Goal: Task Accomplishment & Management: Manage account settings

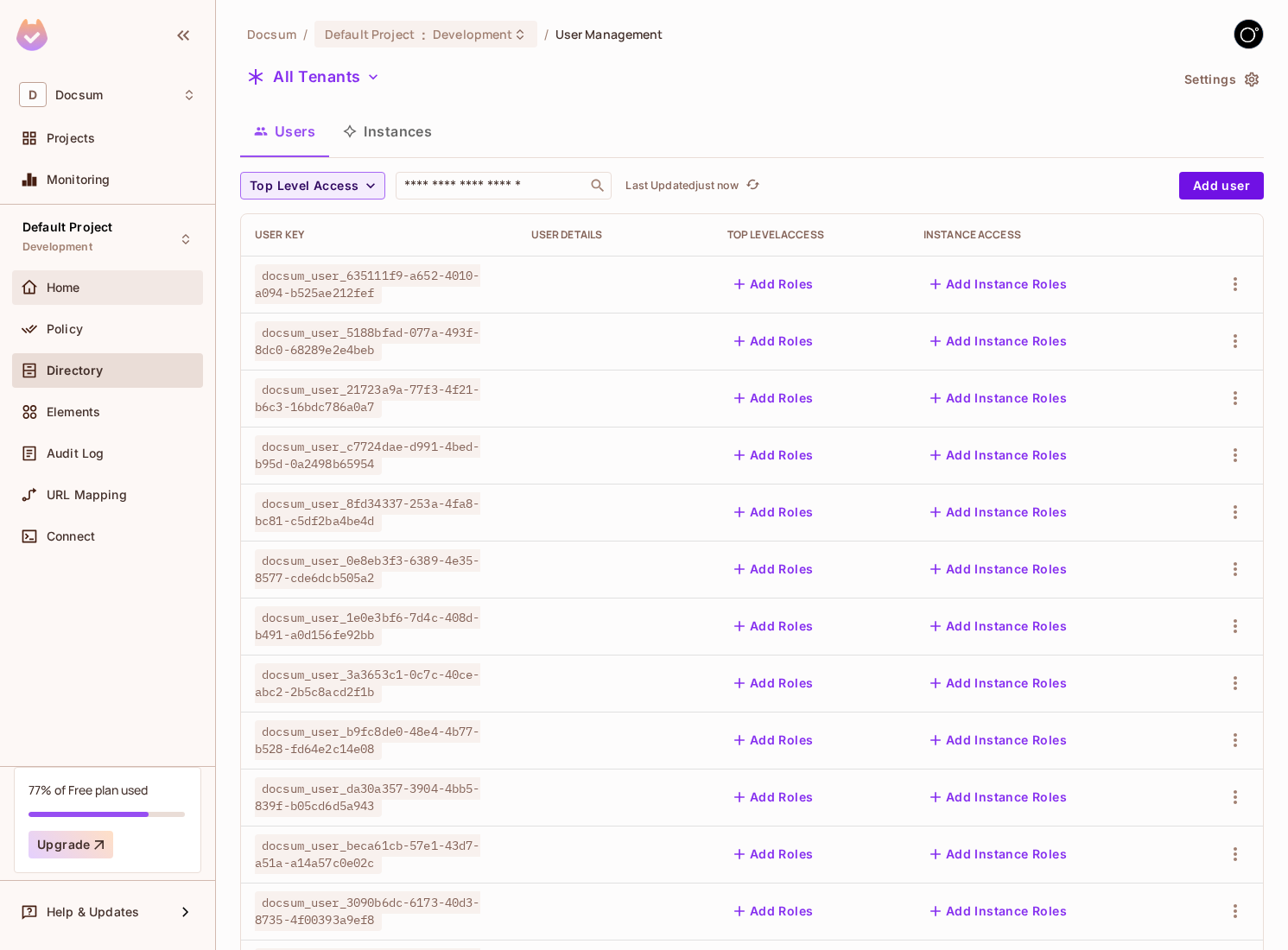
click at [74, 298] on div "Home" at bounding box center [108, 288] width 191 height 35
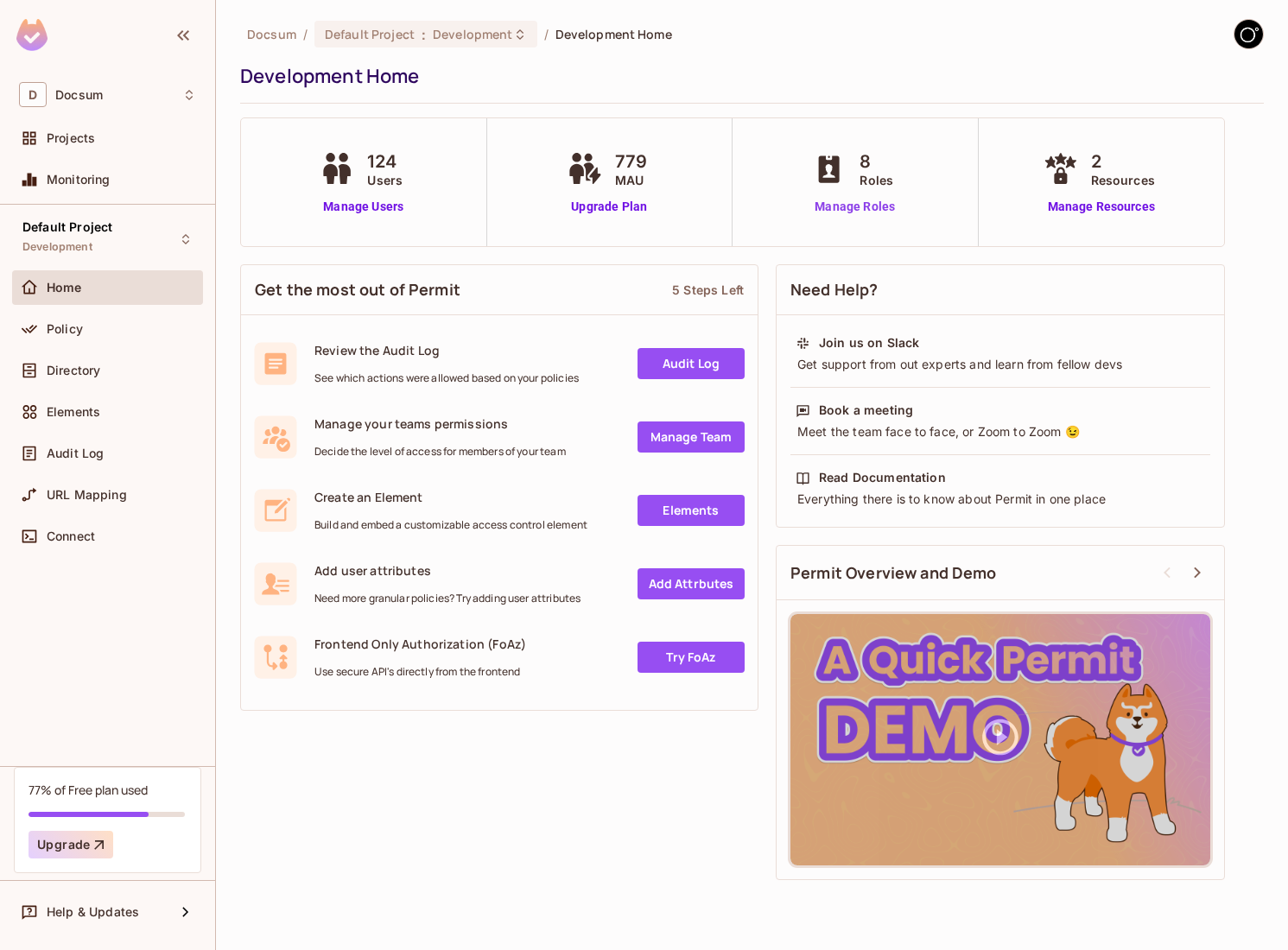
click at [865, 207] on link "Manage Roles" at bounding box center [854, 207] width 95 height 18
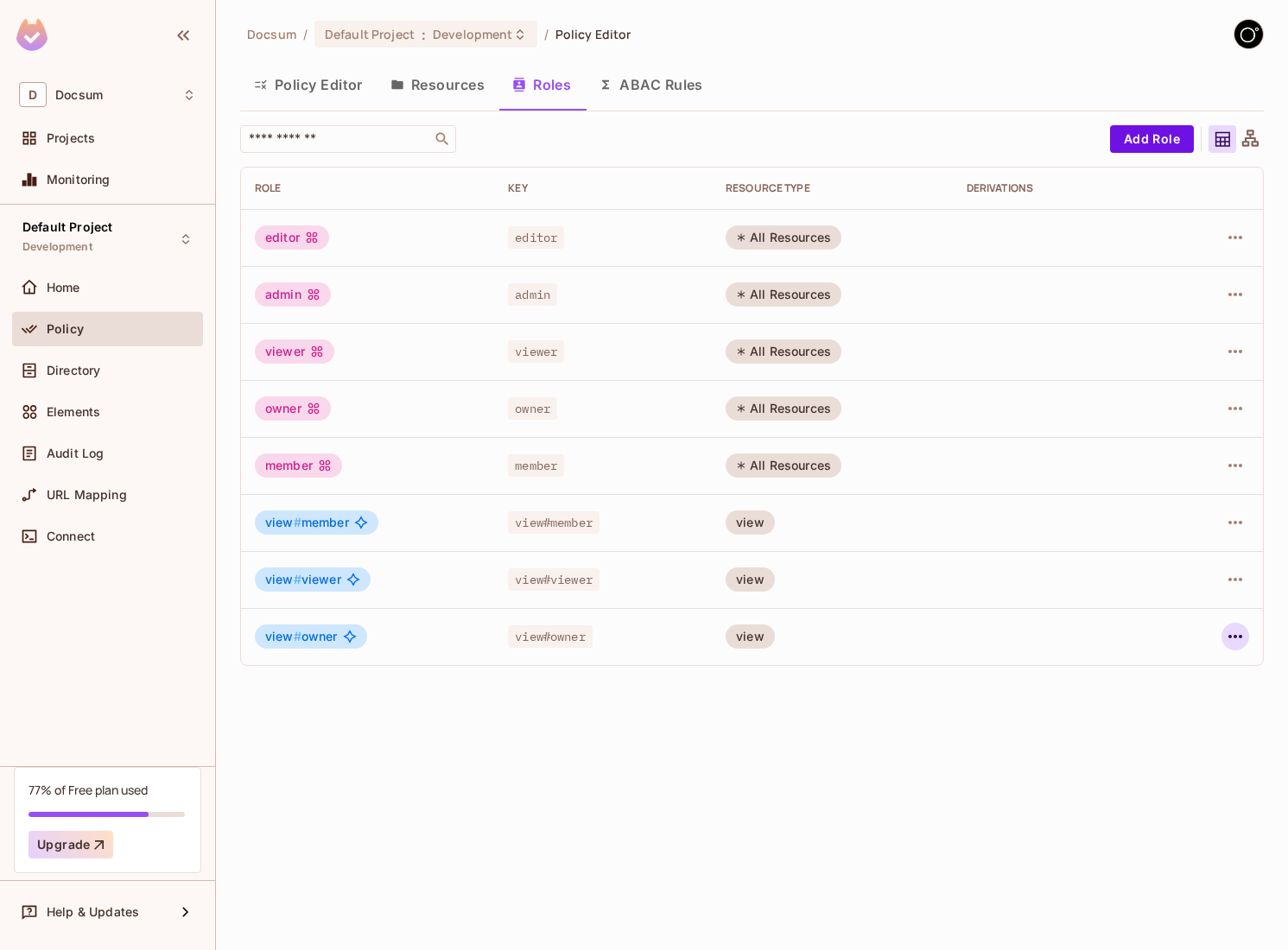
click at [1238, 637] on icon "button" at bounding box center [1234, 636] width 20 height 20
click at [1171, 684] on div "Edit Role" at bounding box center [1159, 676] width 52 height 17
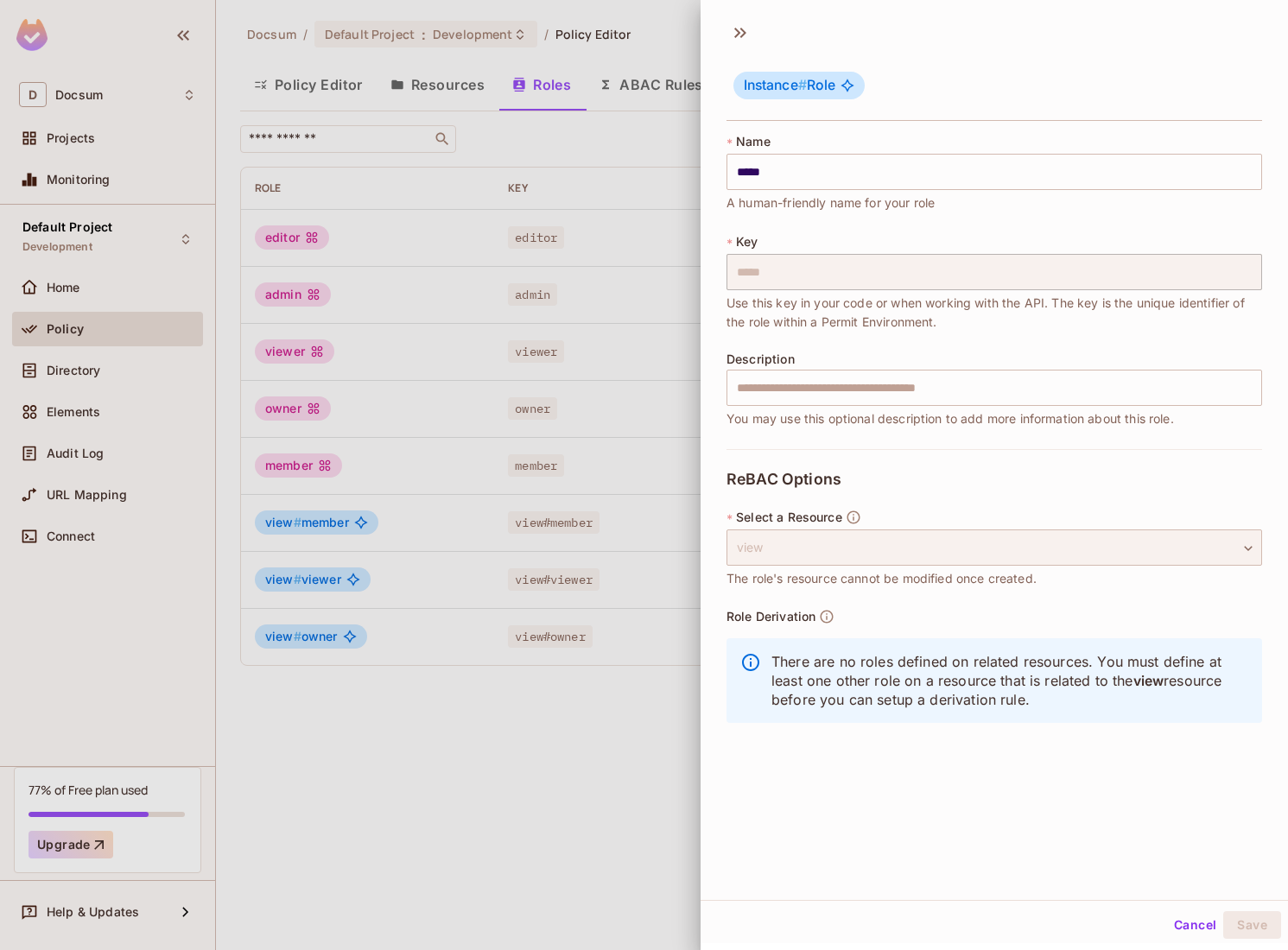
click at [869, 548] on div "view" at bounding box center [994, 547] width 536 height 37
click at [1200, 929] on button "Cancel" at bounding box center [1195, 925] width 56 height 28
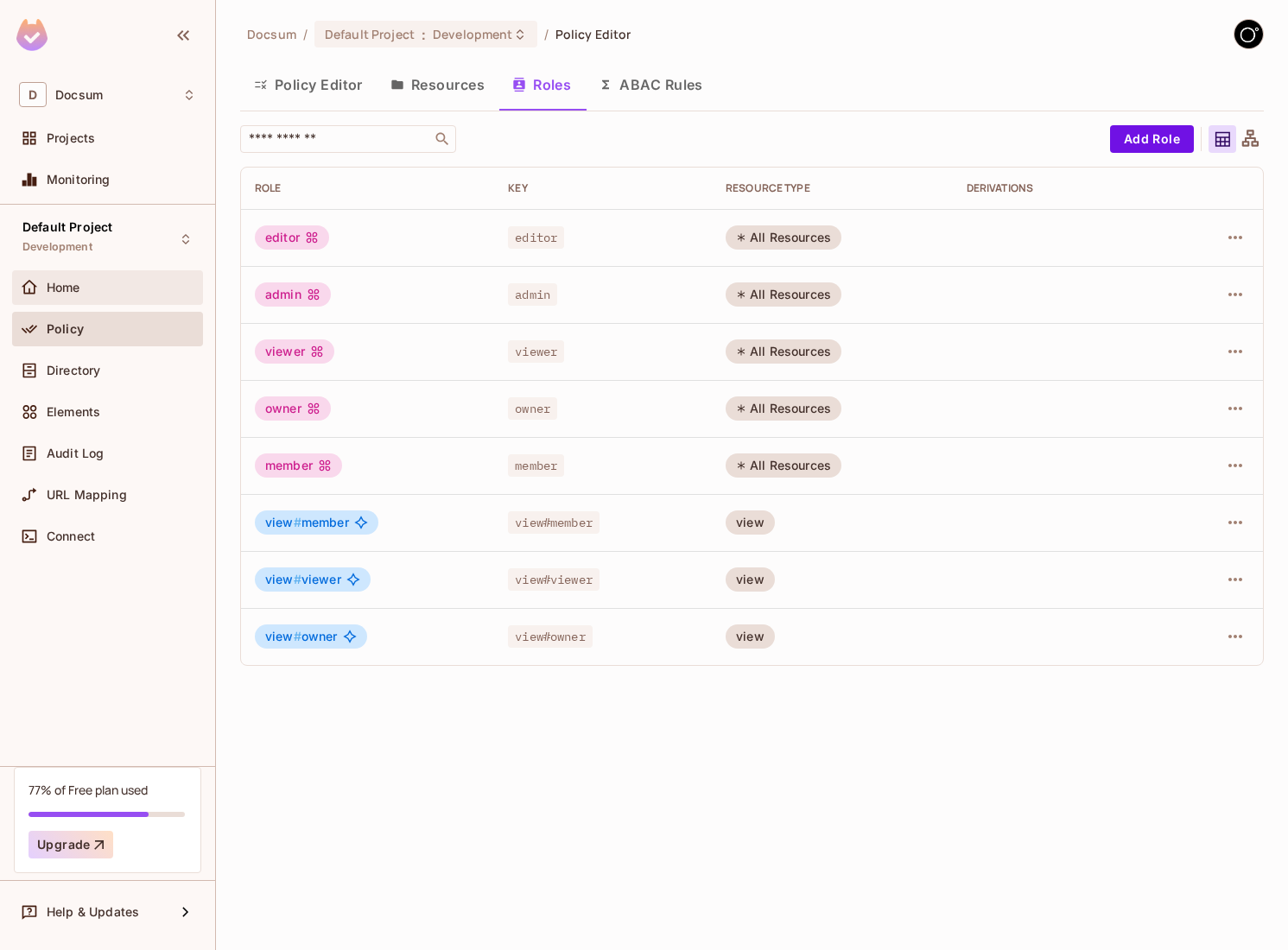
click at [98, 298] on div "Home" at bounding box center [108, 288] width 191 height 35
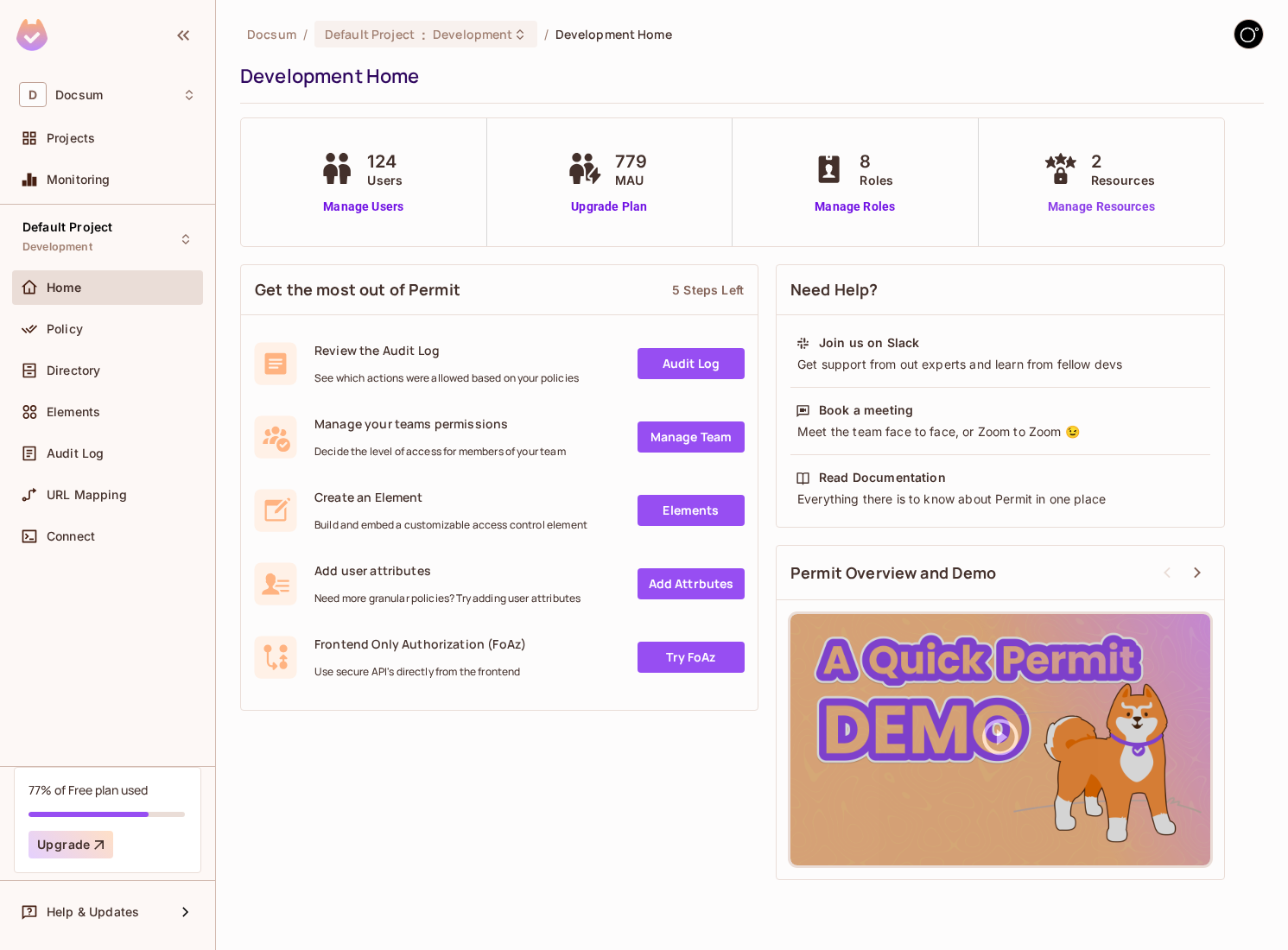
click at [1108, 207] on link "Manage Resources" at bounding box center [1101, 207] width 125 height 18
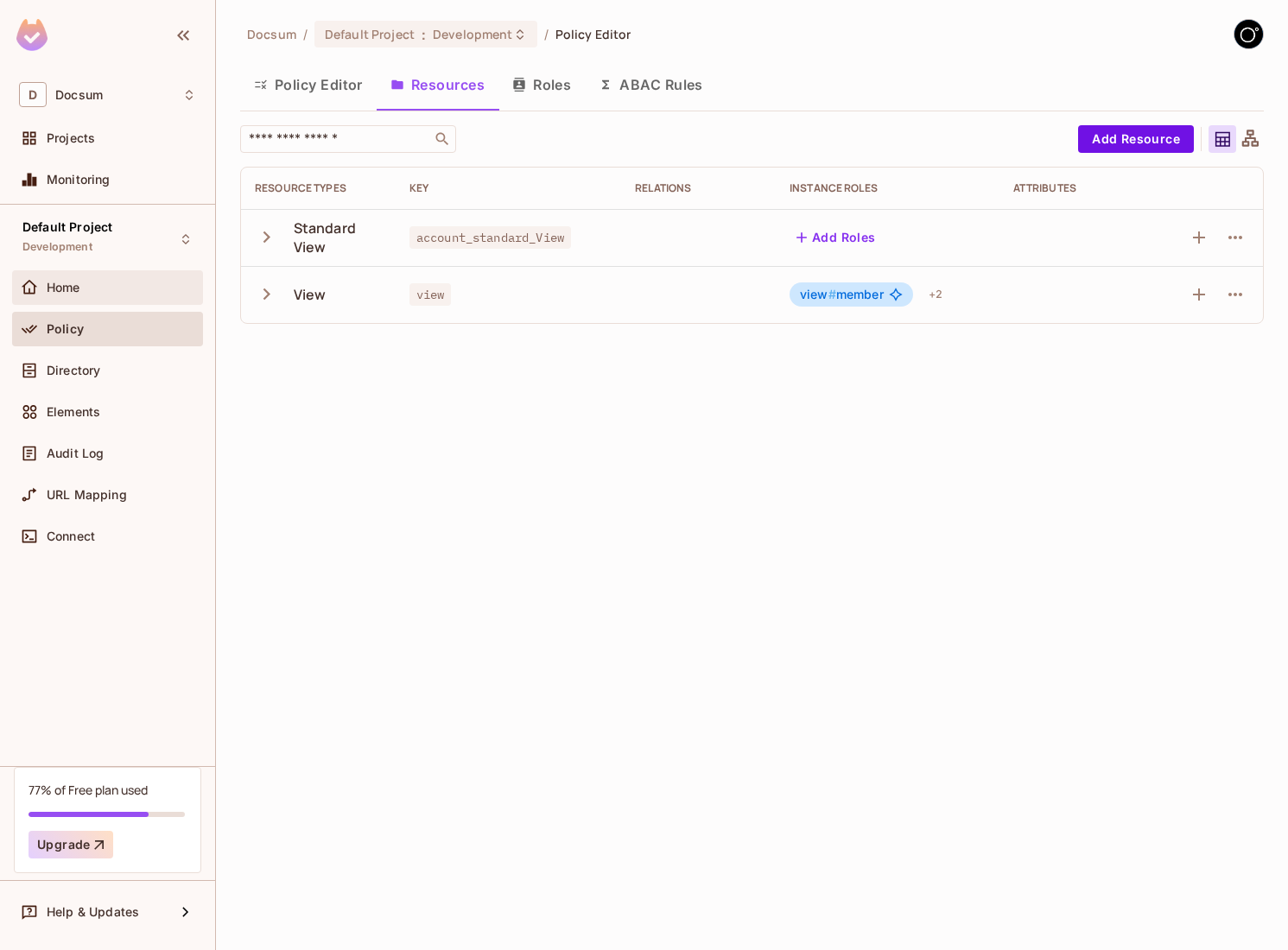
click at [76, 300] on div "Home" at bounding box center [108, 288] width 191 height 35
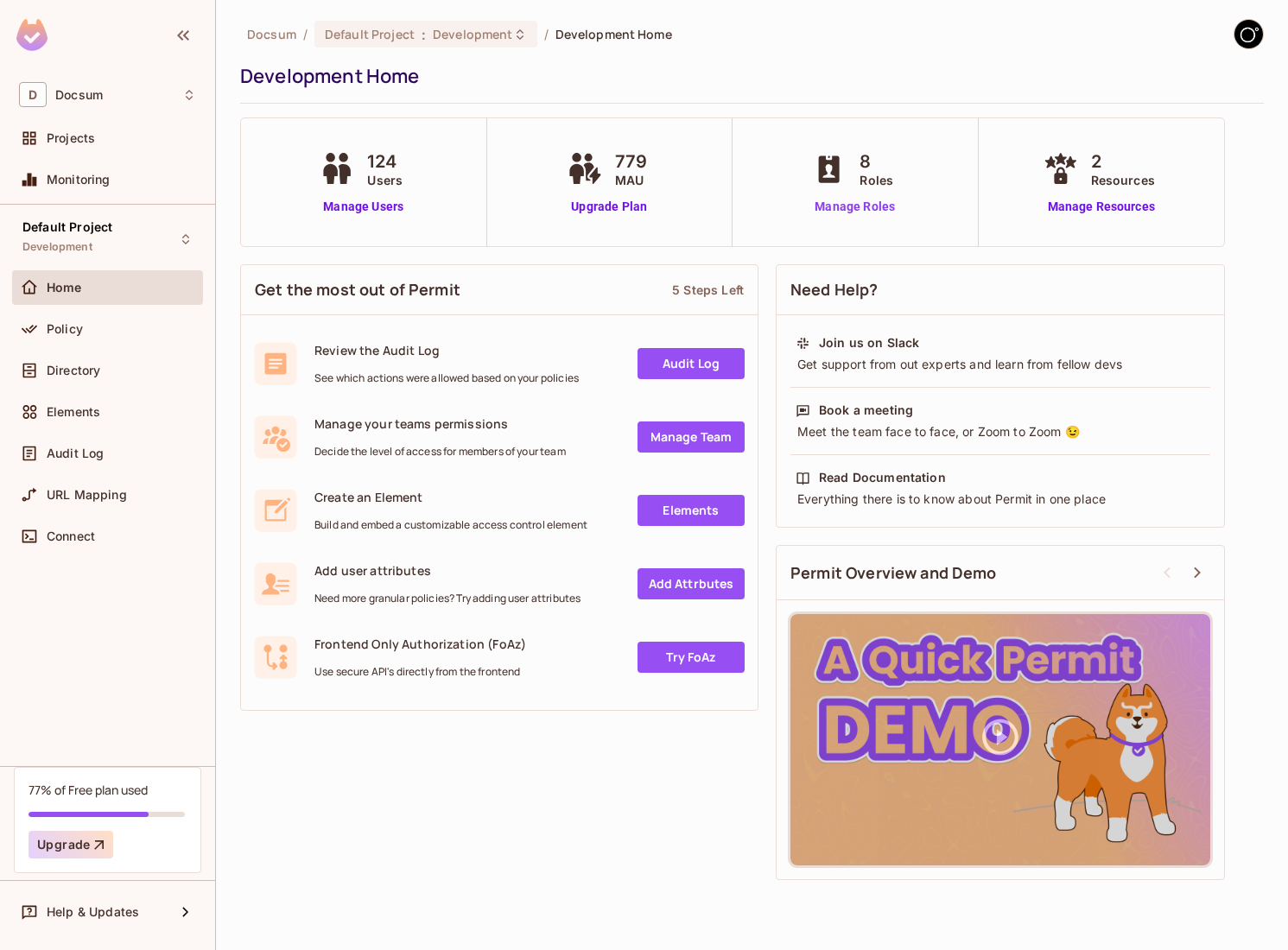
click at [839, 209] on link "Manage Roles" at bounding box center [854, 207] width 95 height 18
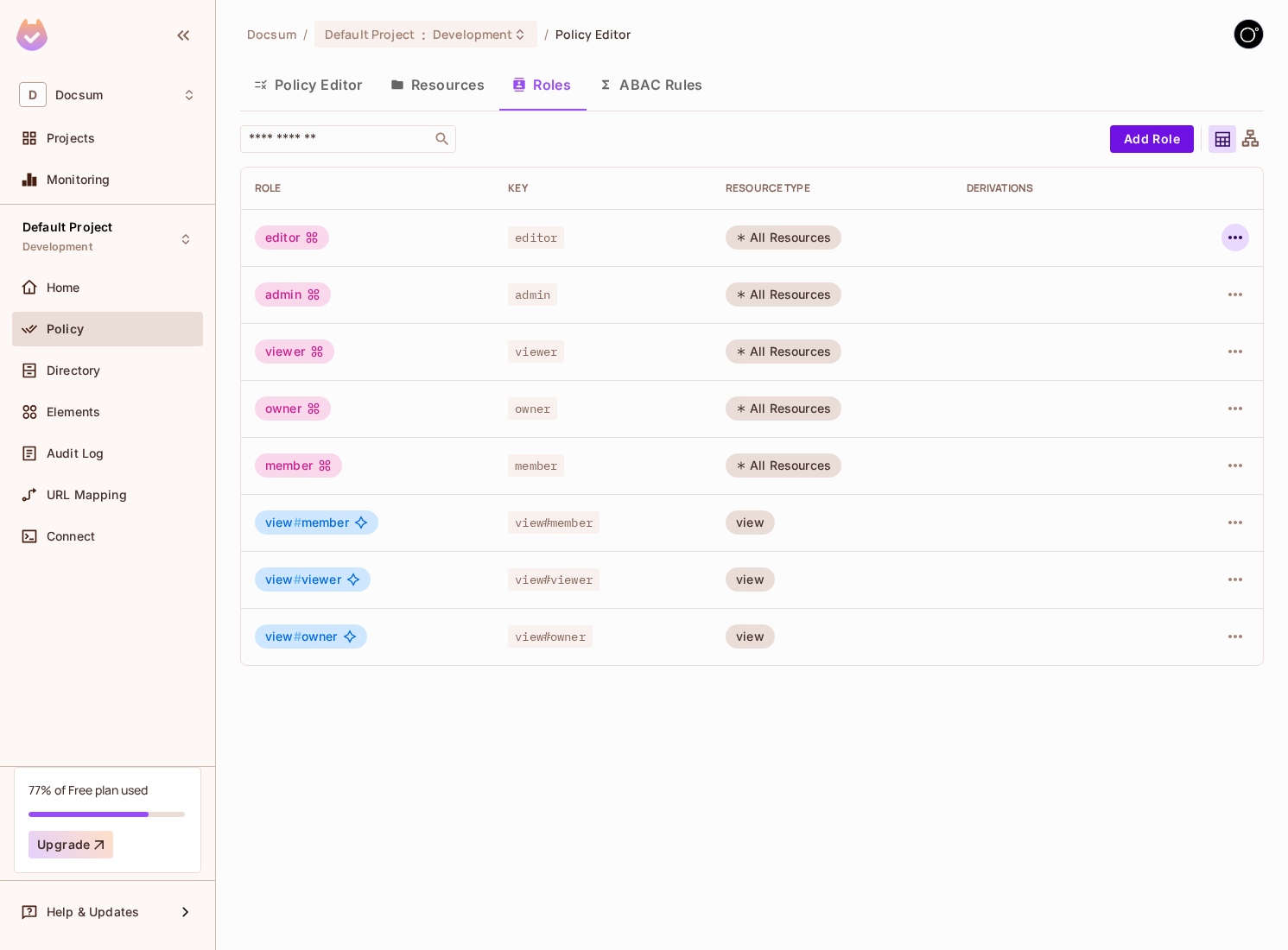
click at [1240, 238] on icon "button" at bounding box center [1235, 238] width 14 height 4
click at [1153, 288] on span "Edit Role" at bounding box center [1158, 277] width 62 height 28
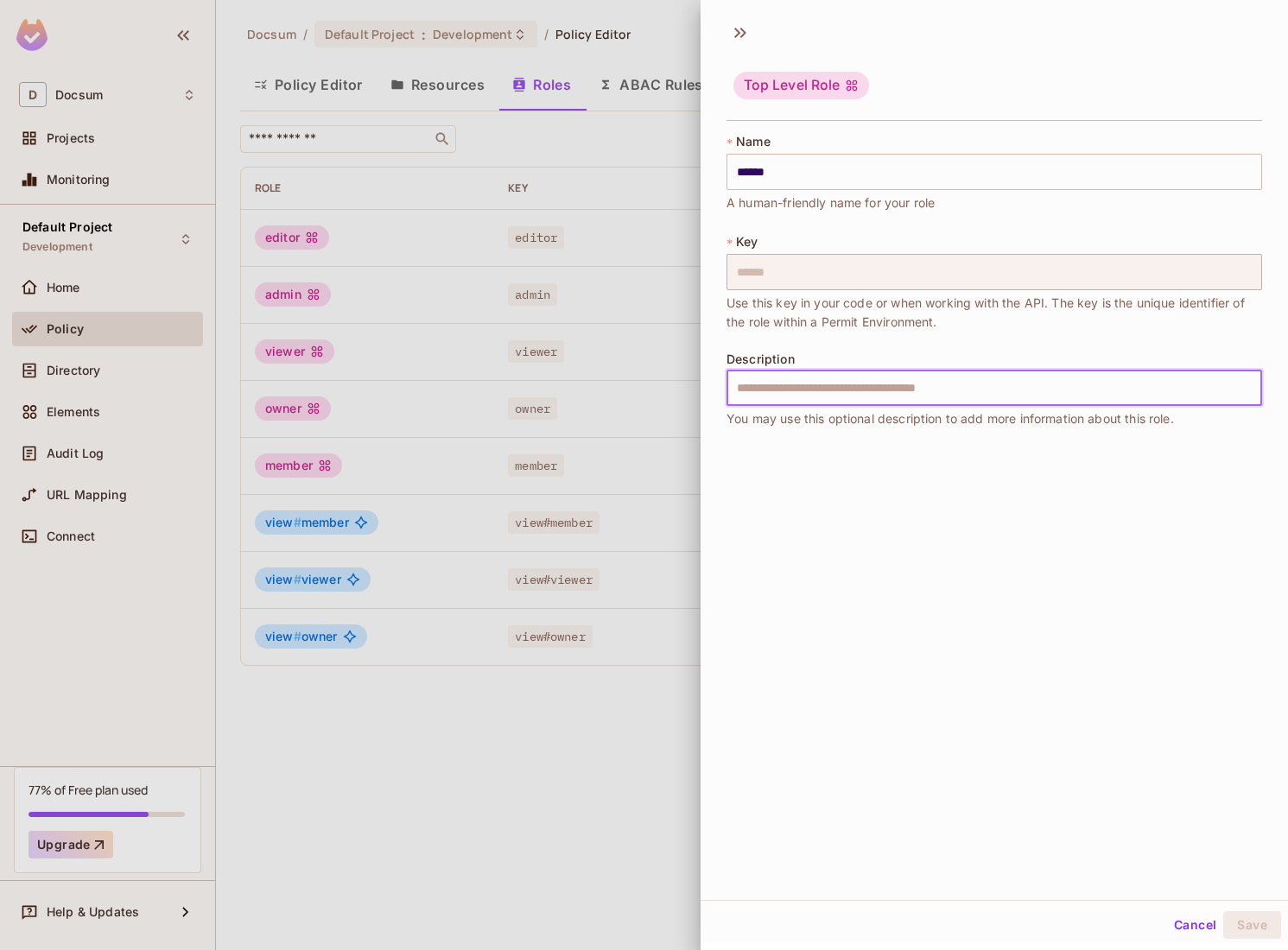
click at [852, 392] on input "text" at bounding box center [994, 388] width 536 height 37
click at [580, 516] on div at bounding box center [644, 475] width 1288 height 950
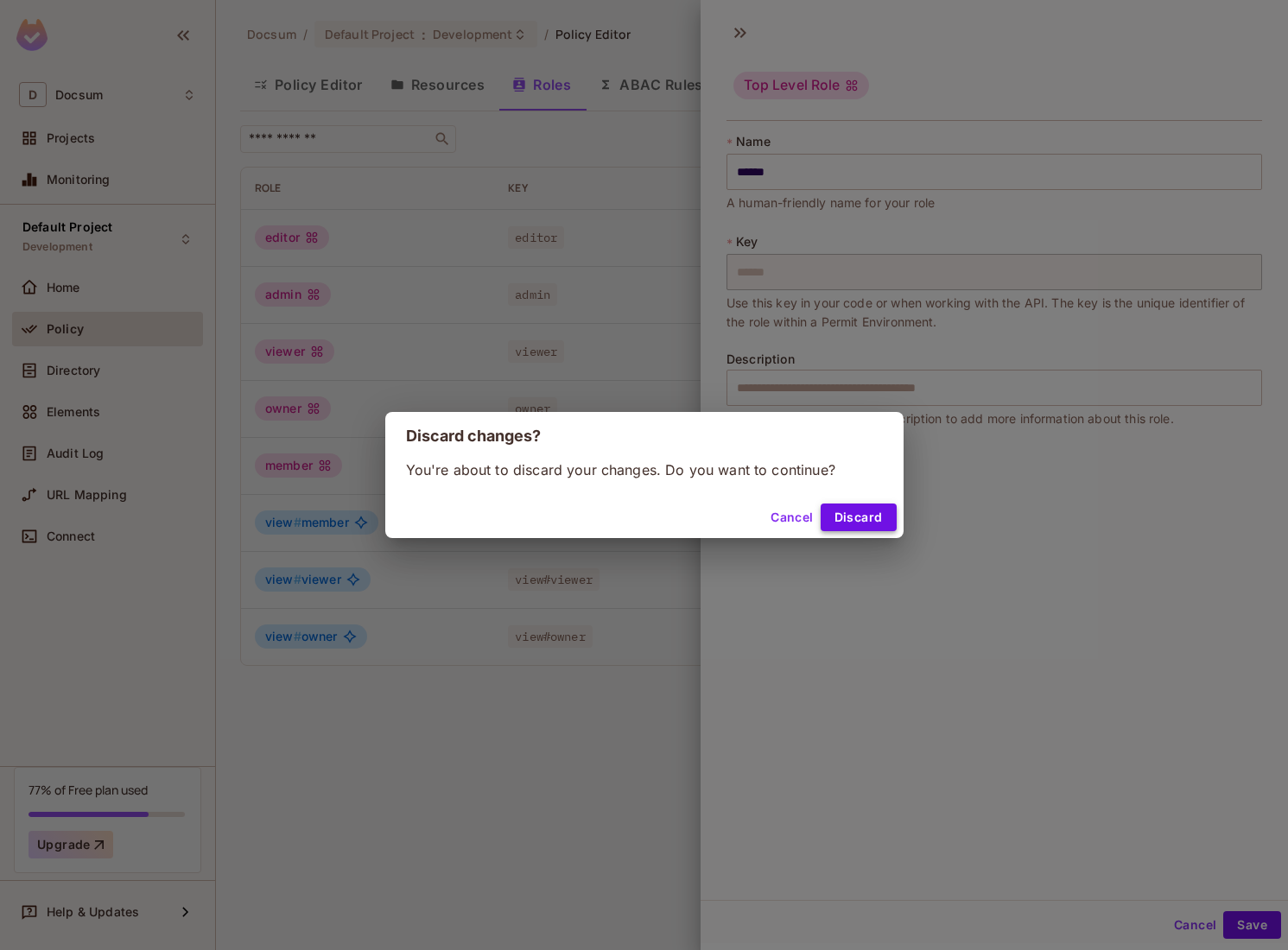
click at [868, 523] on button "Discard" at bounding box center [858, 517] width 76 height 28
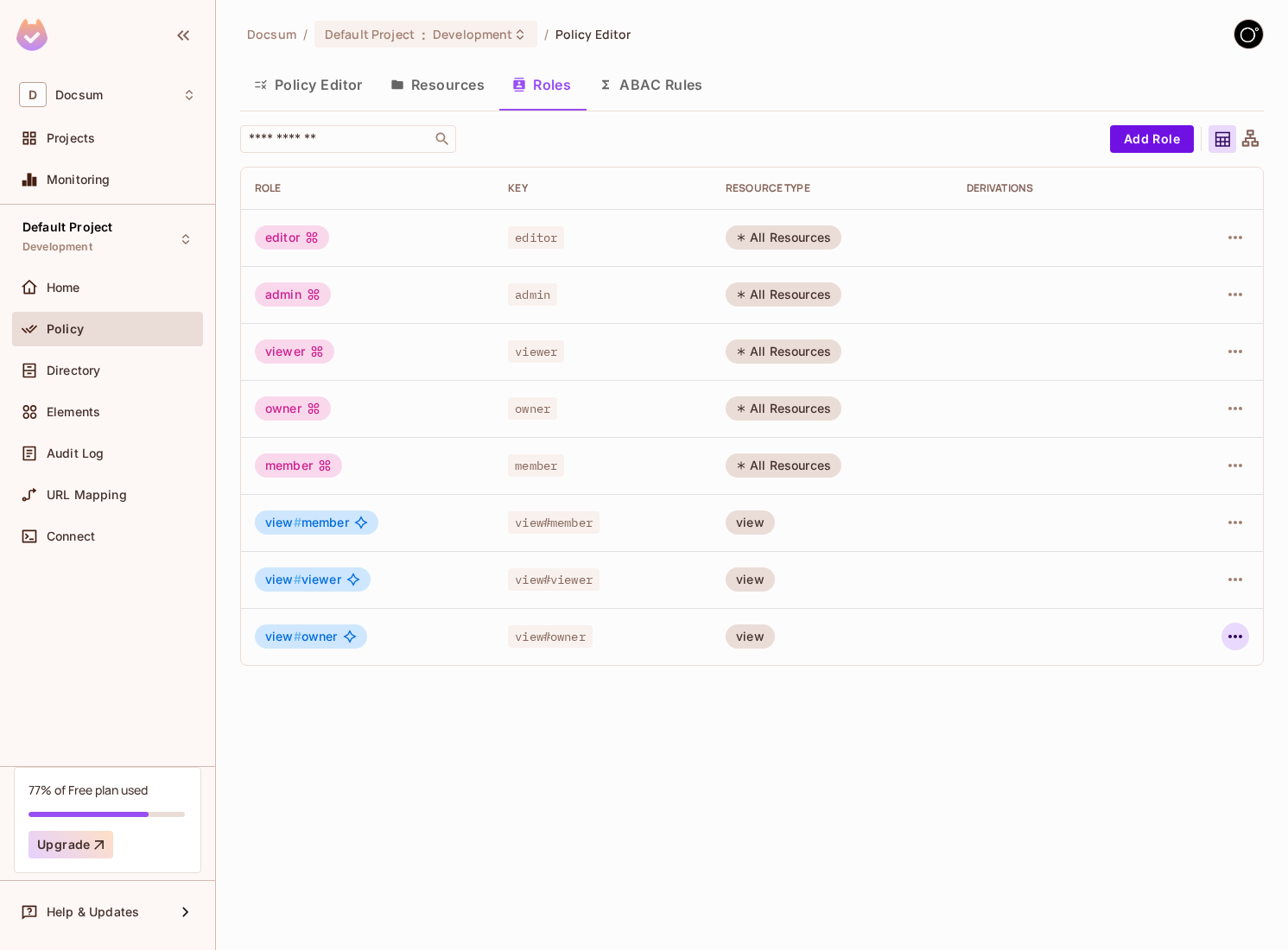
click at [1236, 637] on icon "button" at bounding box center [1234, 636] width 20 height 20
click at [1134, 680] on div "Edit Role" at bounding box center [1159, 676] width 52 height 17
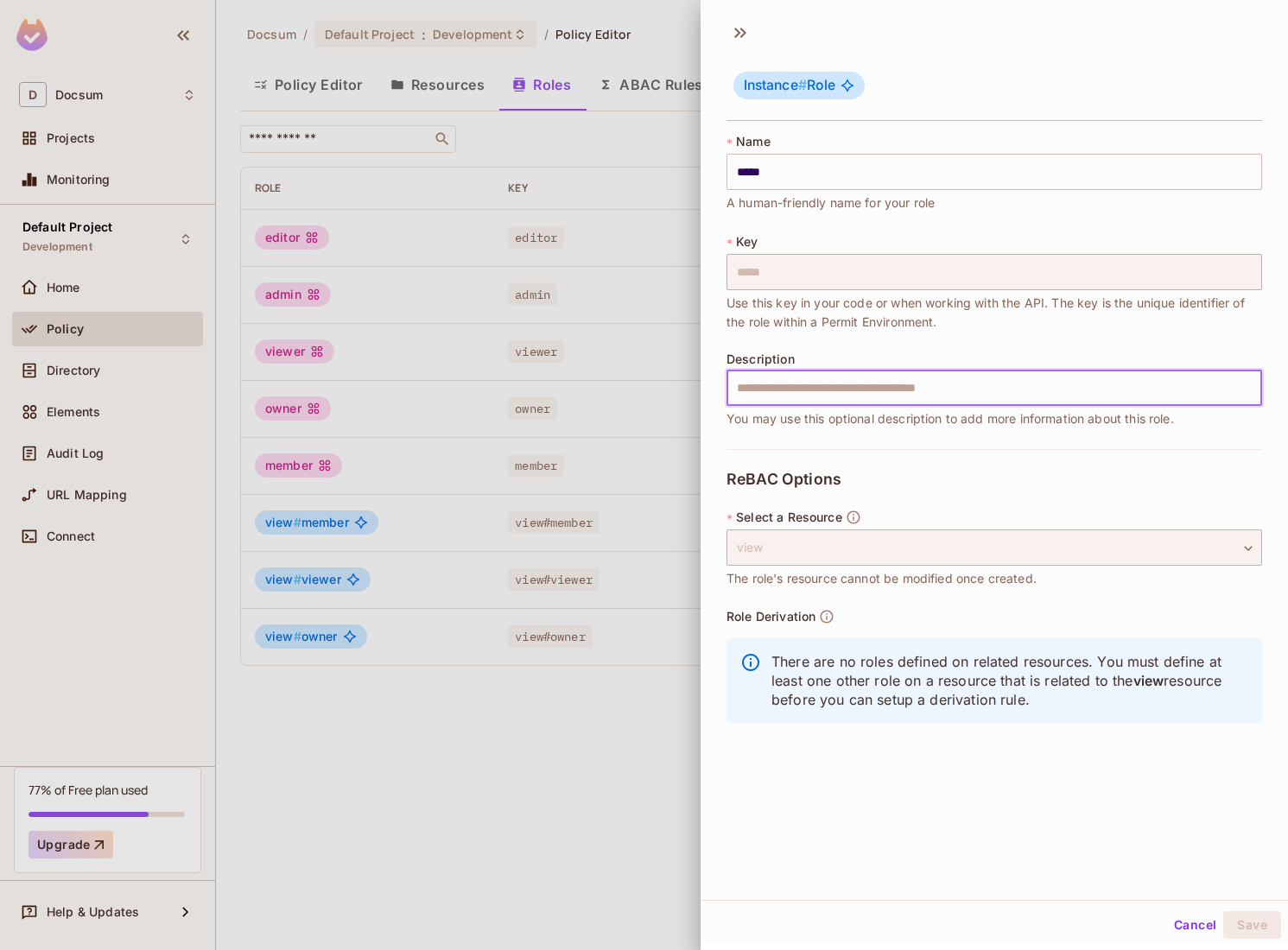
click at [867, 393] on input "text" at bounding box center [994, 388] width 536 height 37
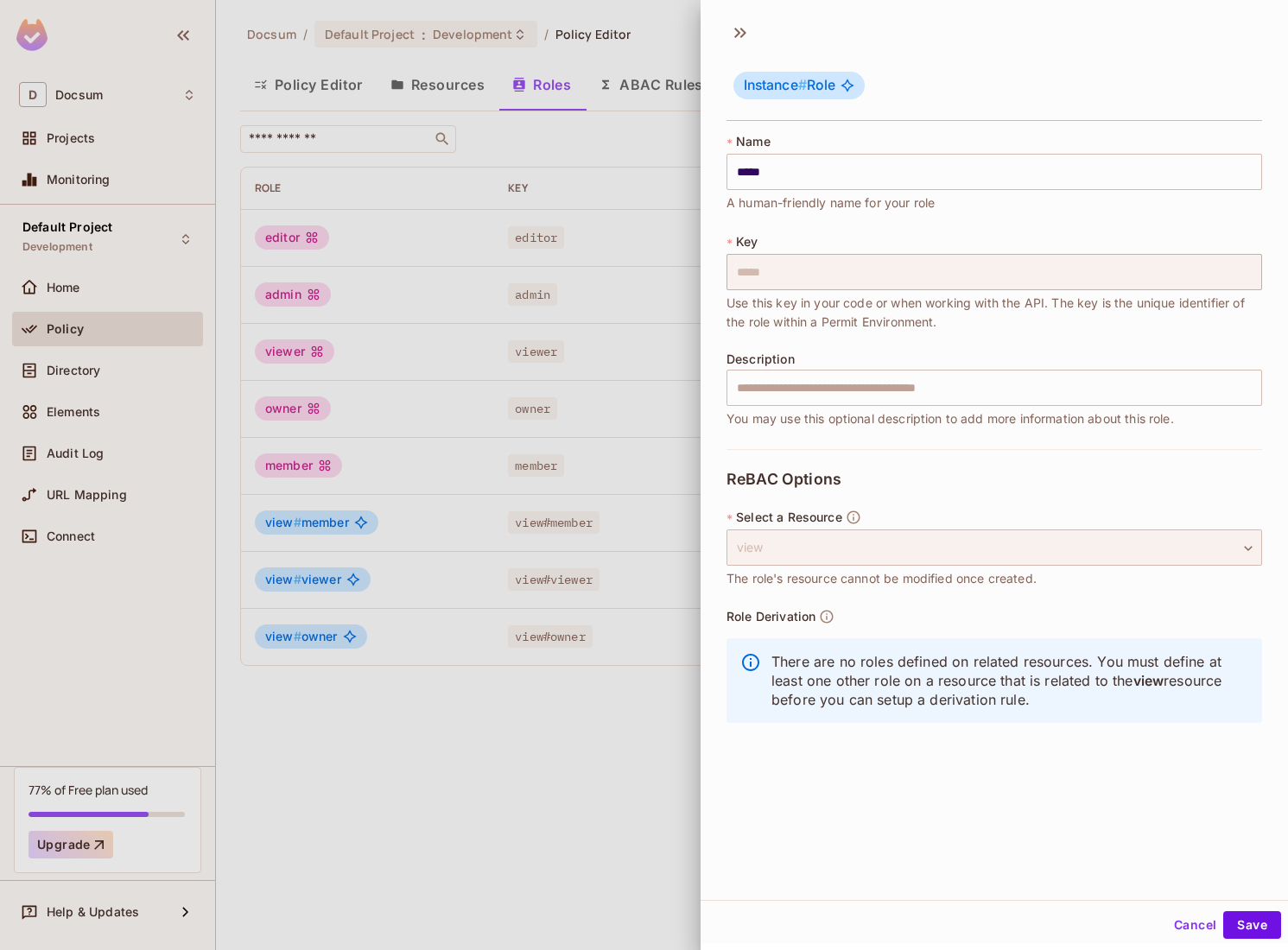
click at [872, 530] on div "view" at bounding box center [994, 547] width 536 height 37
click at [872, 534] on div "view" at bounding box center [994, 547] width 536 height 37
click at [394, 423] on div at bounding box center [644, 475] width 1288 height 950
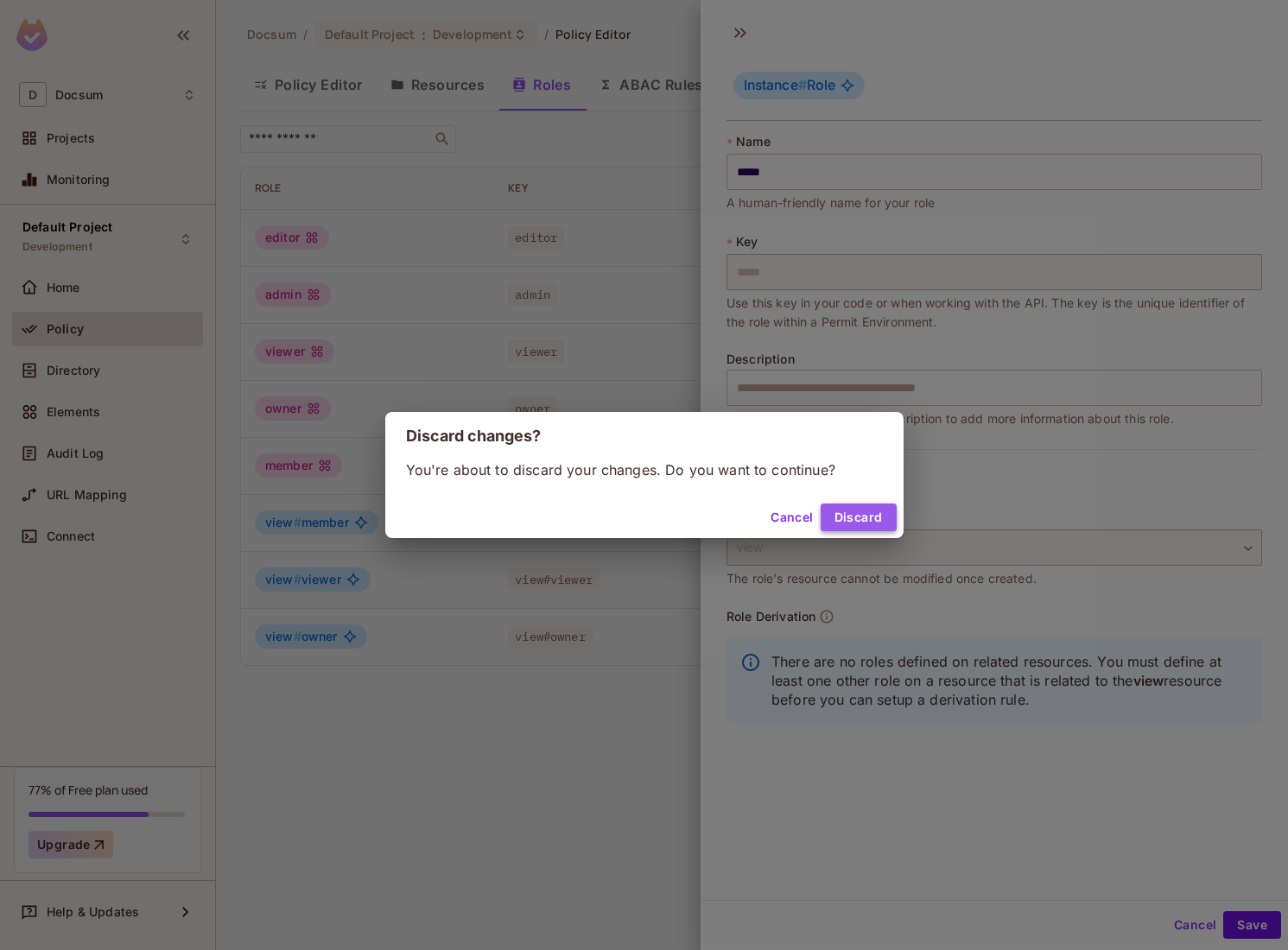
click at [870, 521] on button "Discard" at bounding box center [858, 517] width 76 height 28
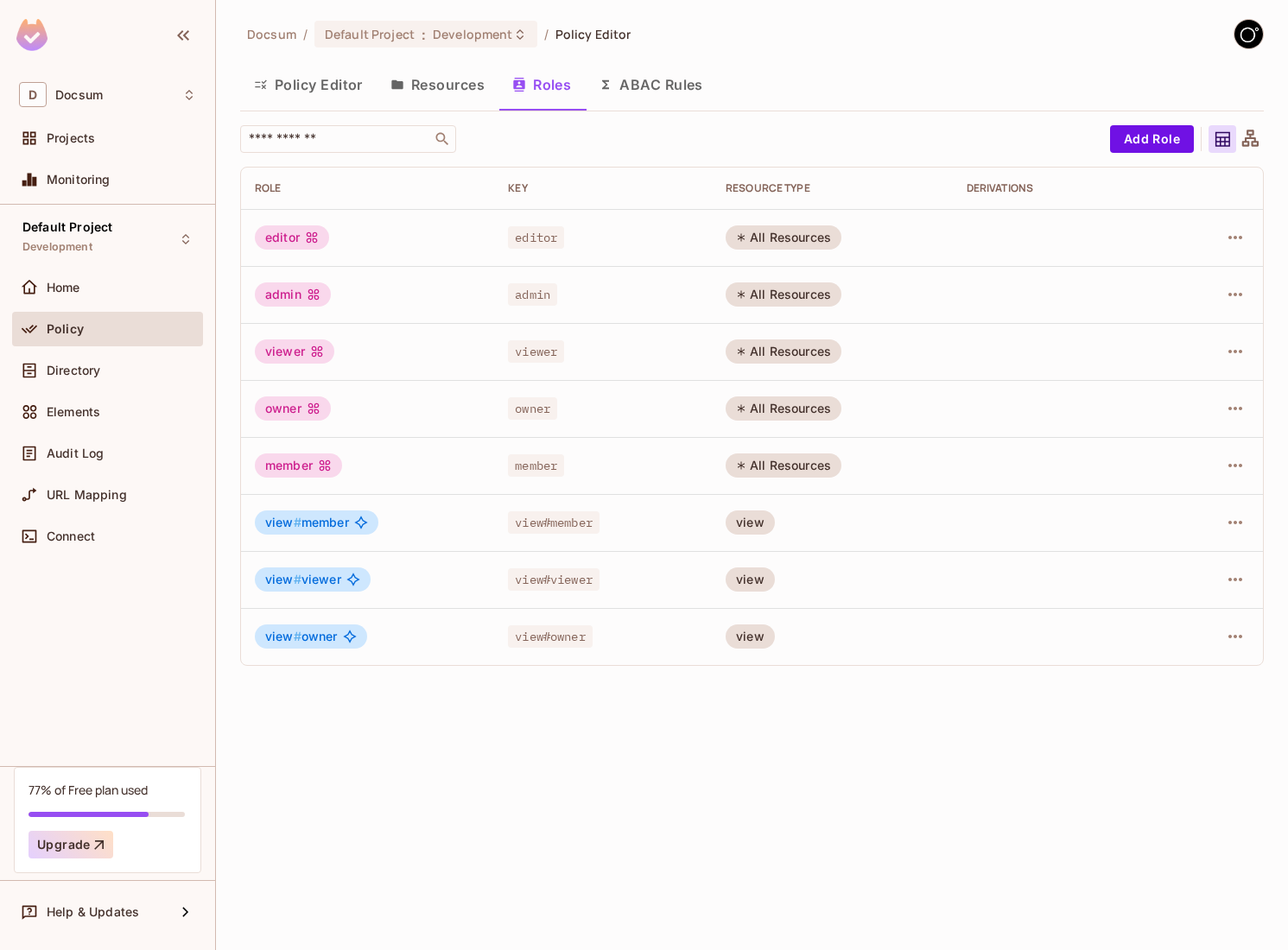
click at [457, 95] on button "Resources" at bounding box center [437, 84] width 122 height 43
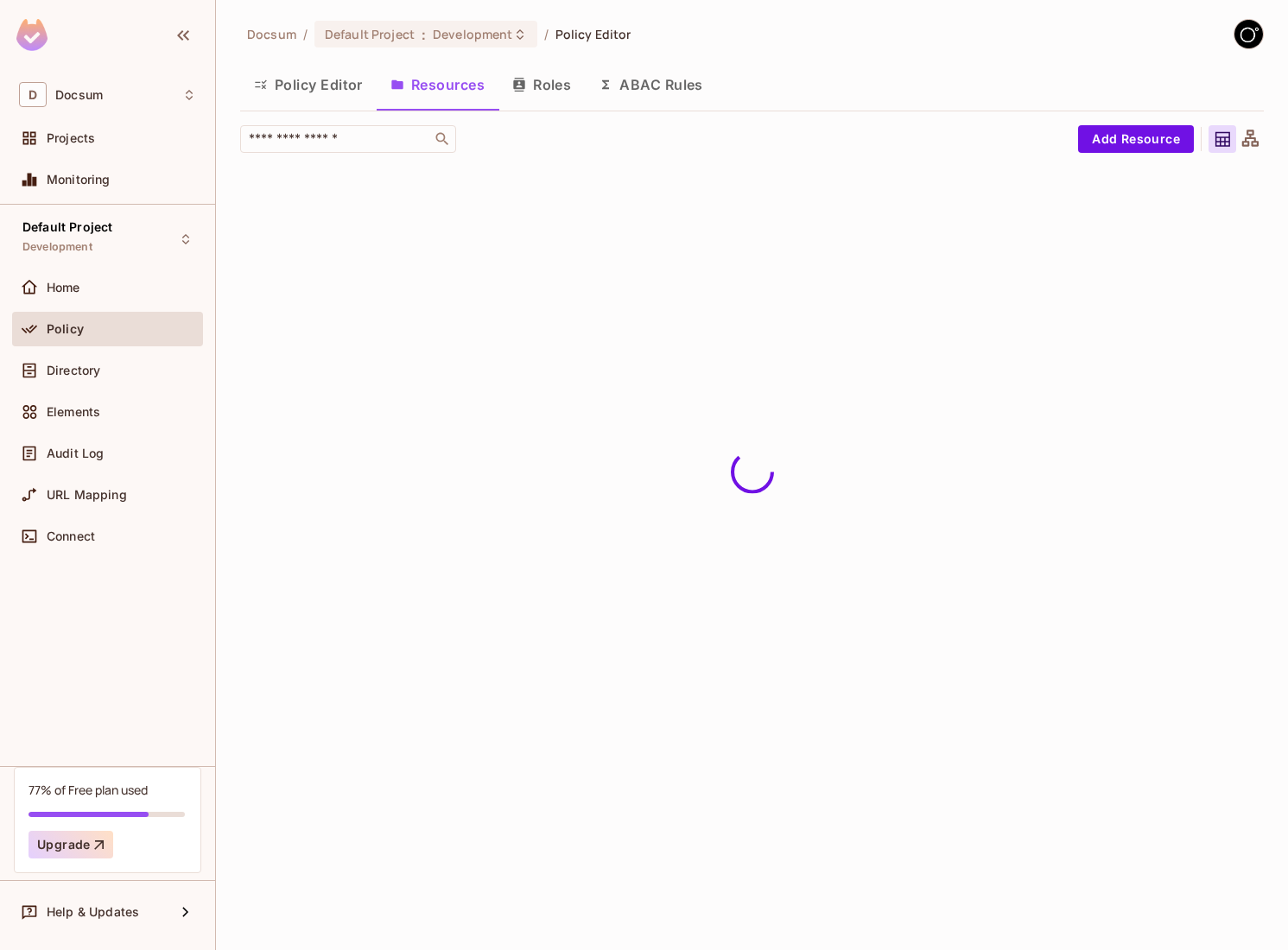
click at [341, 95] on button "Policy Editor" at bounding box center [308, 84] width 136 height 43
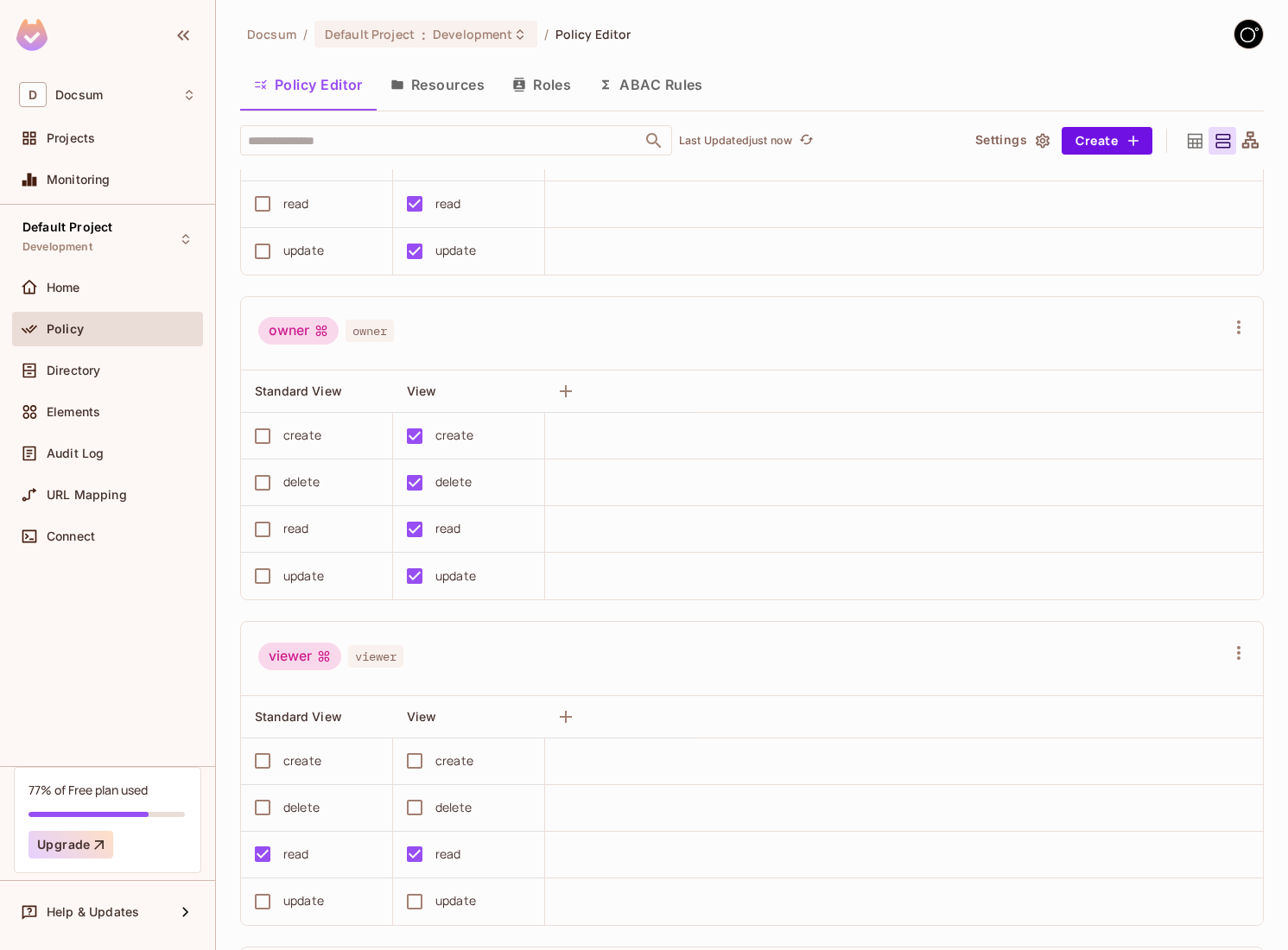
scroll to position [848, 0]
